Goal: Information Seeking & Learning: Check status

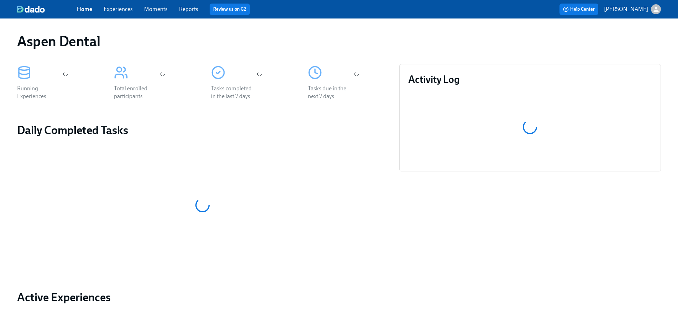
click at [186, 11] on link "Reports" at bounding box center [188, 9] width 19 height 7
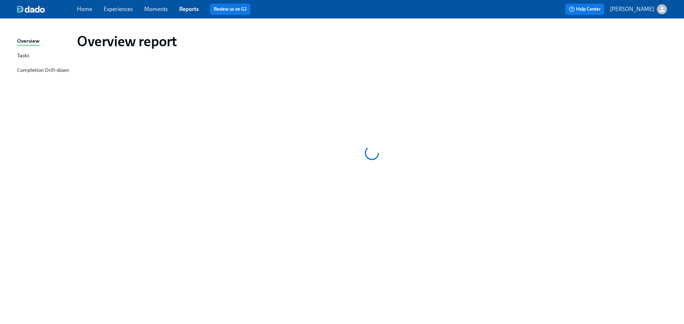
click at [39, 69] on div "Completion Drill-down" at bounding box center [43, 70] width 52 height 9
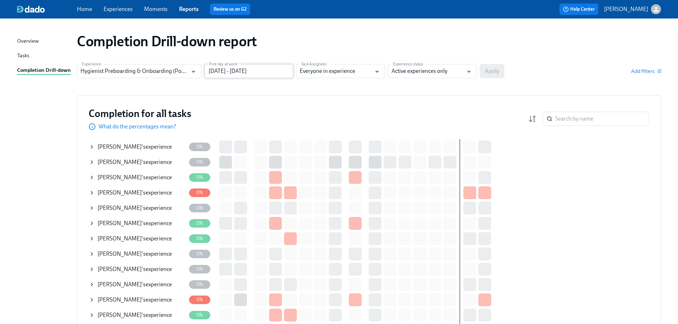
click at [286, 73] on input "[DATE] - [DATE]" at bounding box center [248, 71] width 89 height 14
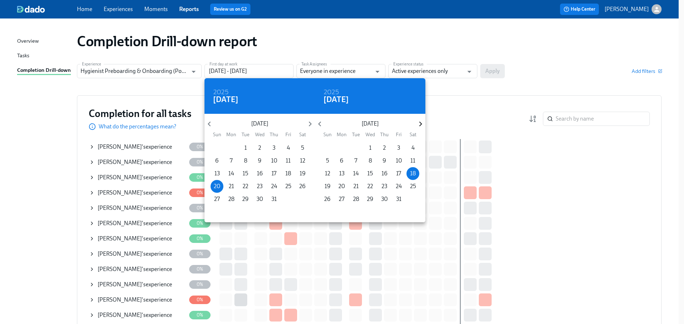
click at [417, 120] on icon "button" at bounding box center [421, 124] width 10 height 10
click at [344, 148] on span "1" at bounding box center [341, 148] width 13 height 8
type input "[DATE] - [DATE]"
click at [492, 95] on div at bounding box center [342, 162] width 684 height 324
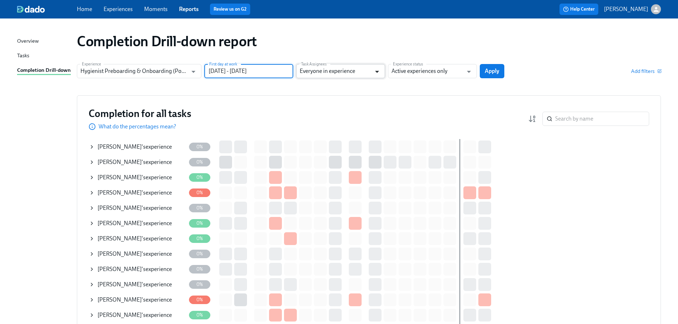
click at [375, 74] on icon "Open" at bounding box center [378, 72] width 10 height 10
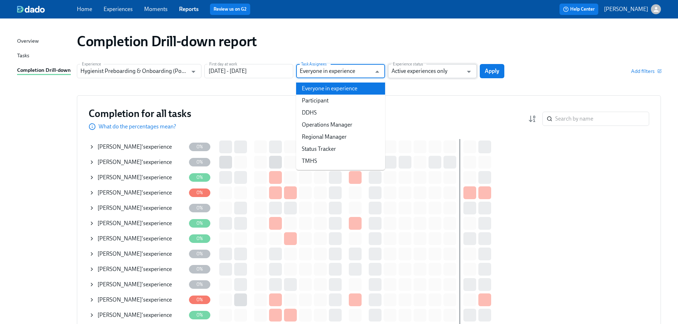
click at [417, 75] on input "Active experiences only" at bounding box center [428, 71] width 72 height 14
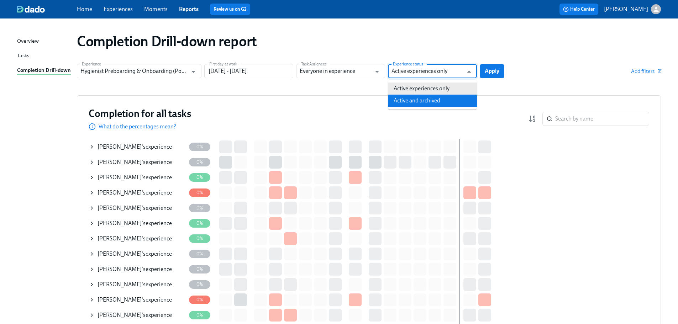
click at [423, 97] on li "Active and archived" at bounding box center [432, 101] width 89 height 12
type input "Active and archived"
click at [503, 72] on button "Apply" at bounding box center [492, 71] width 25 height 14
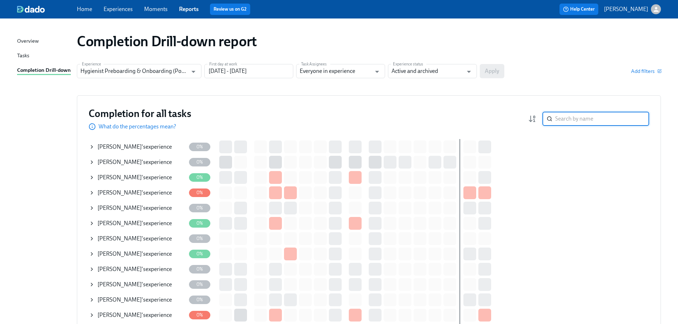
click at [573, 119] on input "search" at bounding box center [603, 119] width 94 height 14
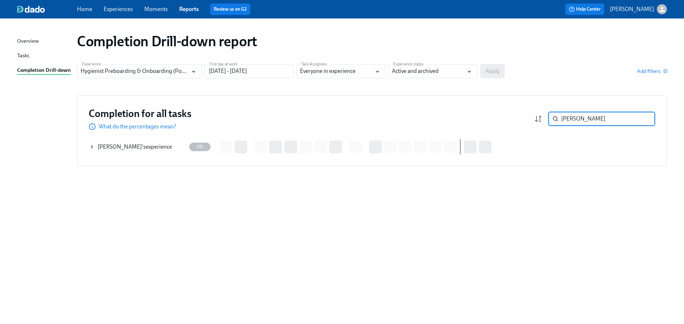
click at [585, 119] on input "[PERSON_NAME]" at bounding box center [608, 119] width 94 height 14
click at [518, 115] on div "Completion for all tasks What do the percentages mean? [PERSON_NAME] ​" at bounding box center [372, 119] width 566 height 24
type input "monia"
click at [569, 120] on input "monia" at bounding box center [608, 119] width 94 height 14
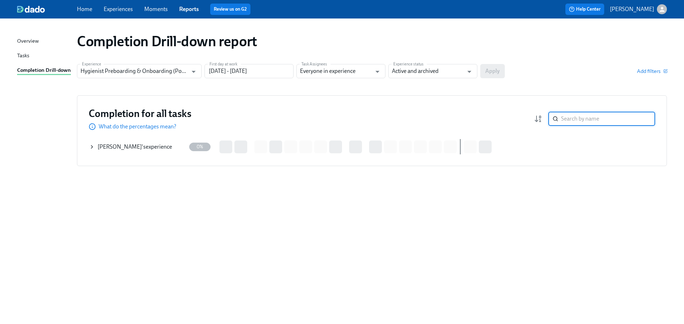
click at [644, 119] on input "search" at bounding box center [608, 119] width 94 height 14
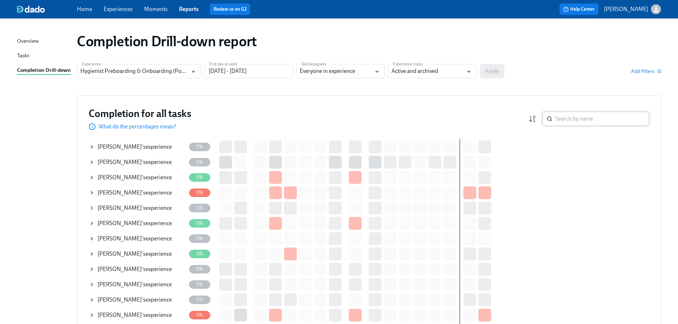
click at [565, 124] on input "search" at bounding box center [603, 119] width 94 height 14
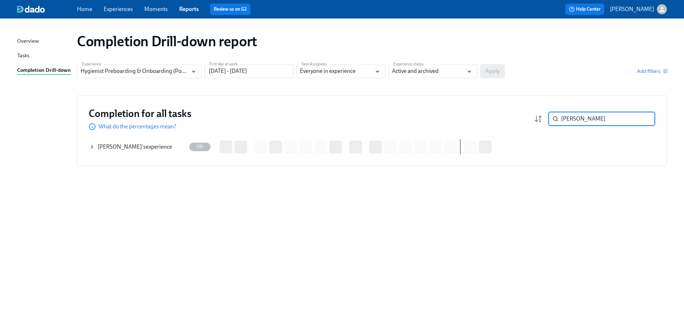
type input "[PERSON_NAME]"
